Goal: Navigation & Orientation: Find specific page/section

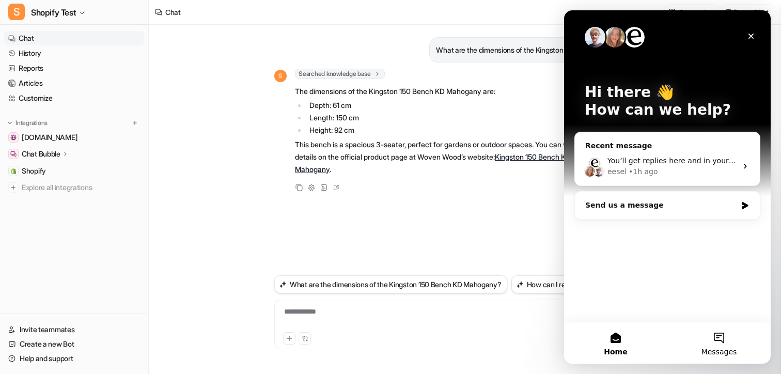
click at [702, 349] on span "Messages" at bounding box center [719, 351] width 36 height 7
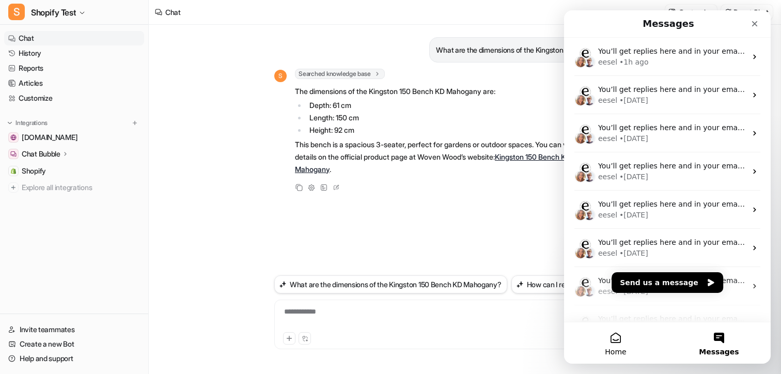
click at [628, 349] on button "Home" at bounding box center [615, 342] width 103 height 41
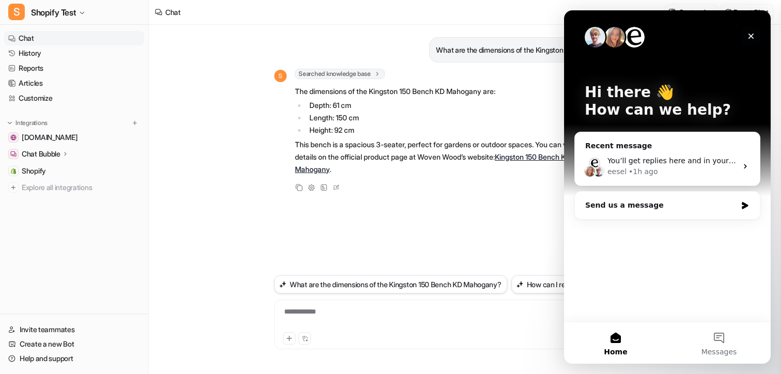
click at [751, 34] on icon "Close" at bounding box center [750, 36] width 8 height 8
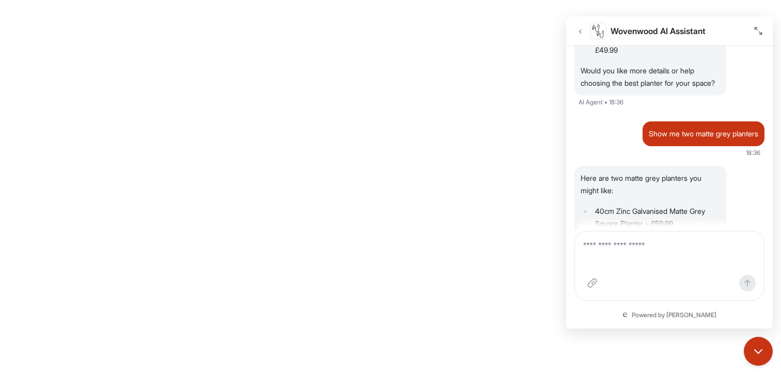
scroll to position [292, 0]
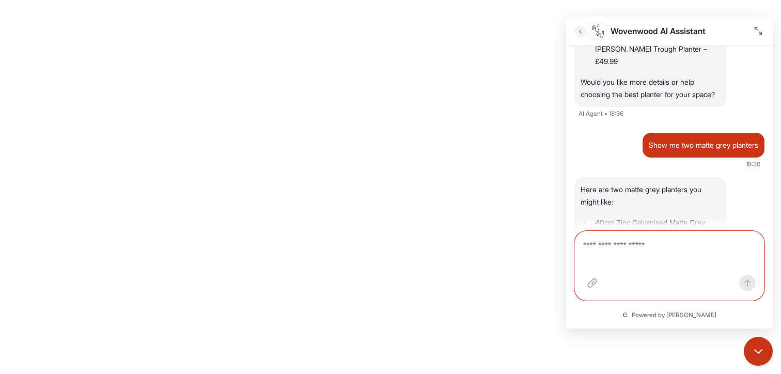
click at [578, 33] on icon "Go back" at bounding box center [579, 31] width 7 height 8
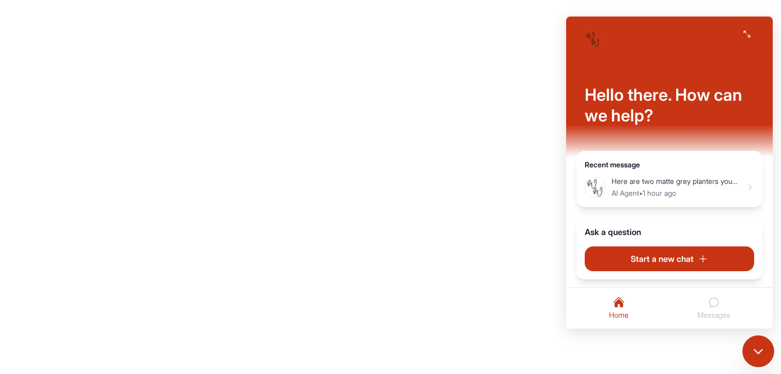
click at [754, 346] on icon "Close chat" at bounding box center [757, 350] width 13 height 13
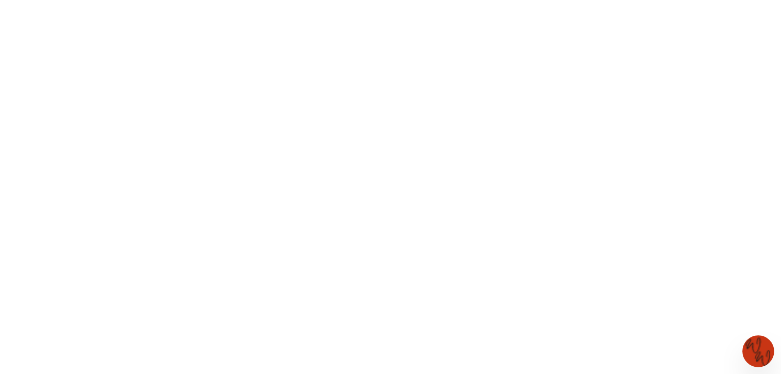
click at [758, 337] on img "Open chat" at bounding box center [758, 351] width 32 height 32
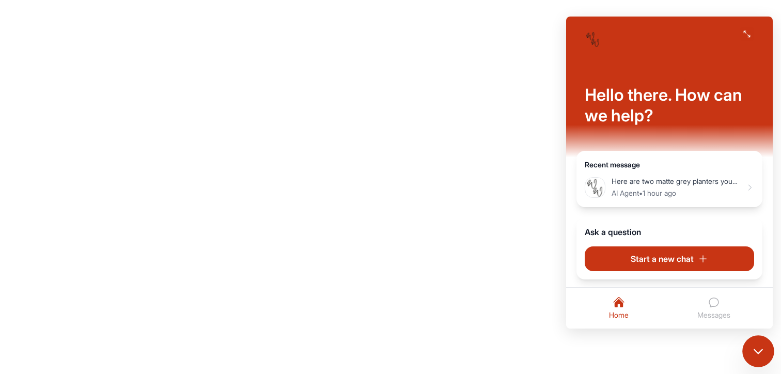
click at [711, 311] on span "Messages" at bounding box center [713, 314] width 33 height 11
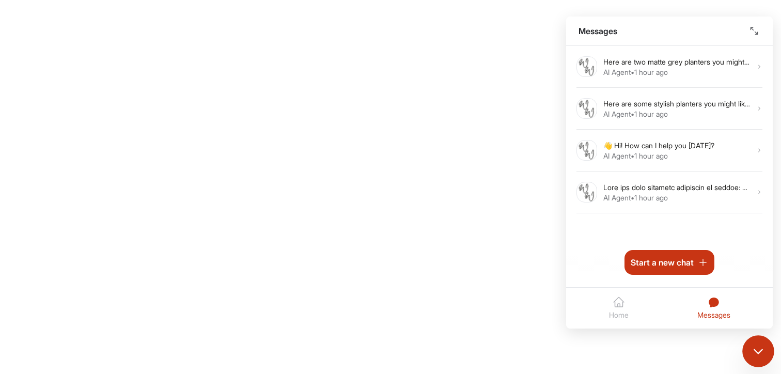
click at [620, 311] on span "Home" at bounding box center [619, 314] width 20 height 11
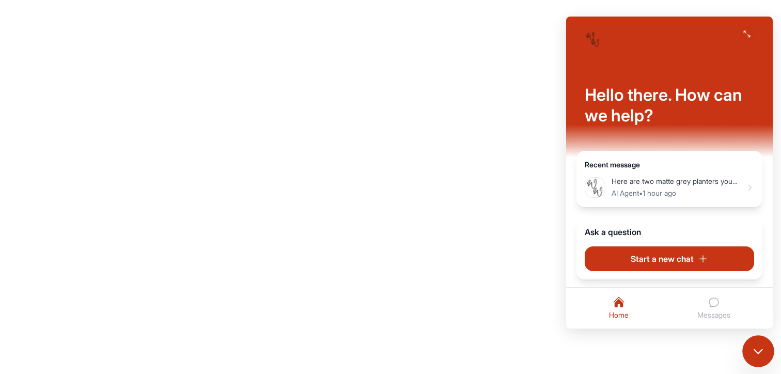
click at [708, 304] on icon "Messages" at bounding box center [713, 302] width 12 height 12
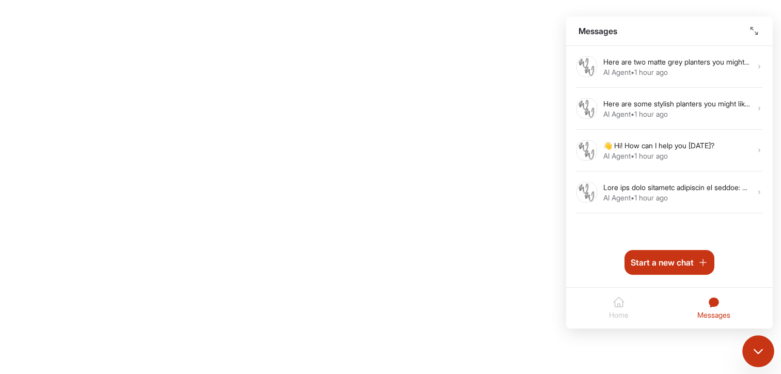
click at [755, 347] on icon "Close chat" at bounding box center [757, 350] width 13 height 13
